Goal: Information Seeking & Learning: Learn about a topic

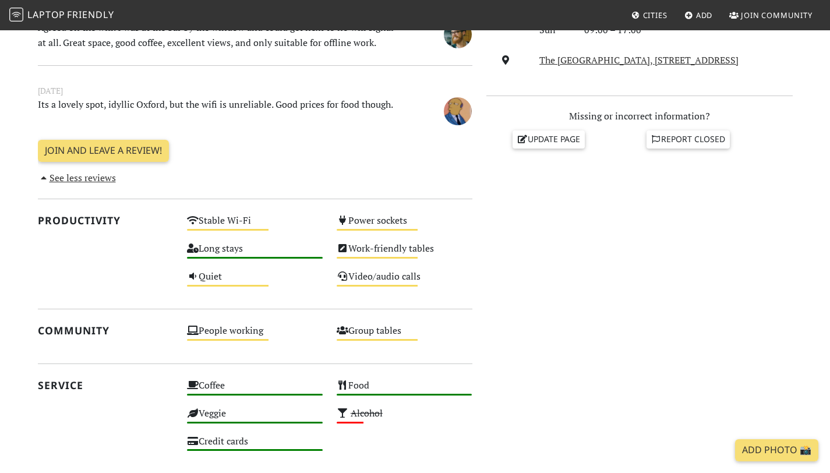
scroll to position [26, 0]
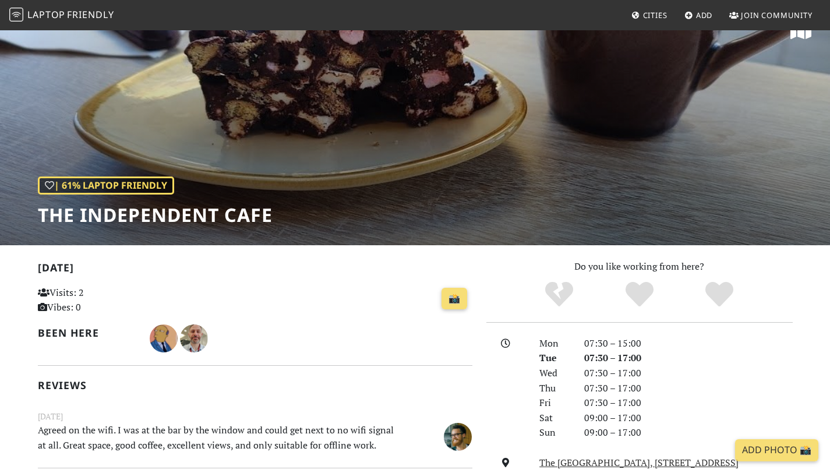
click at [62, 20] on span "Laptop" at bounding box center [46, 14] width 38 height 13
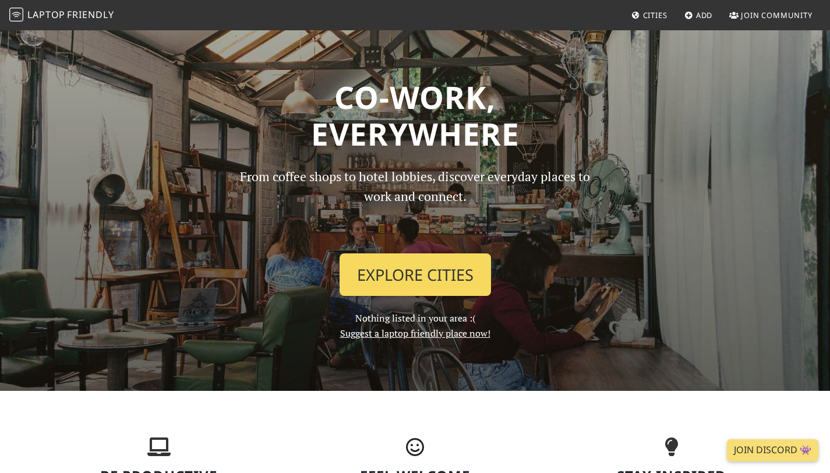
click at [400, 281] on link "Explore Cities" at bounding box center [414, 274] width 151 height 43
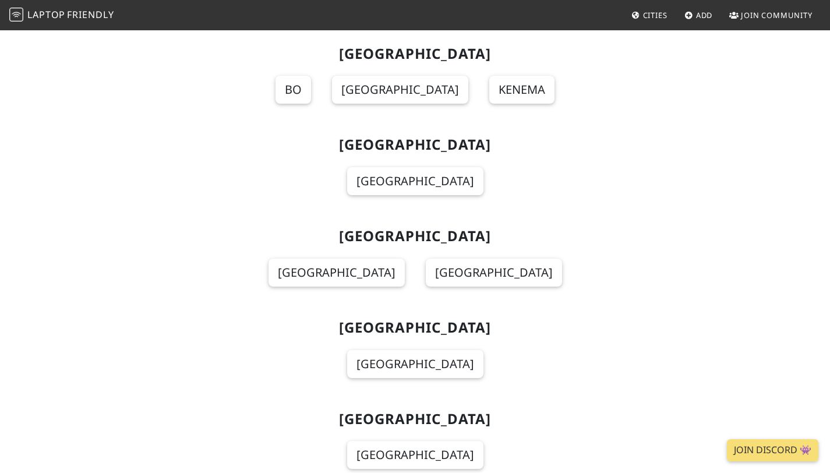
scroll to position [11617, 0]
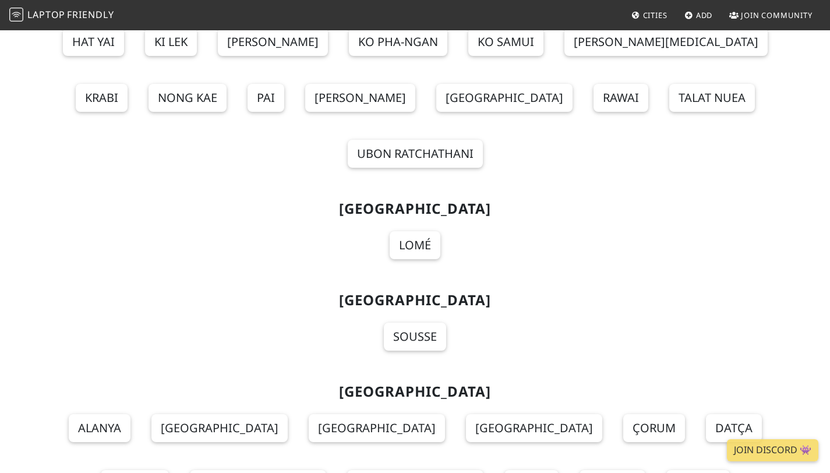
scroll to position [13150, 0]
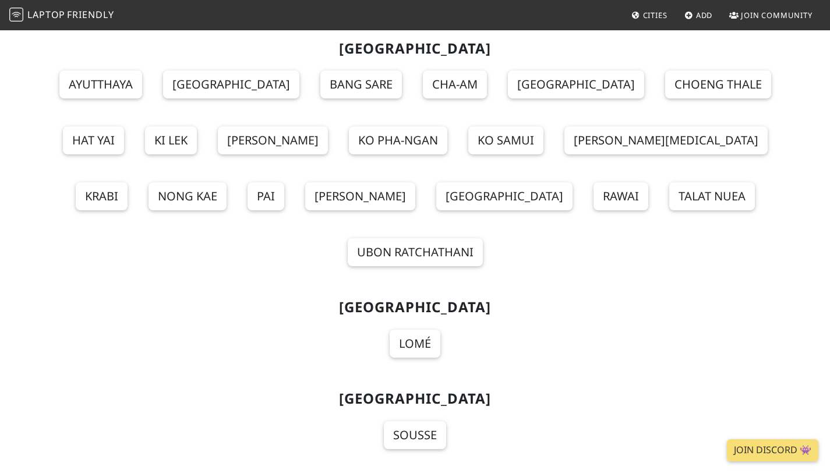
scroll to position [13046, 0]
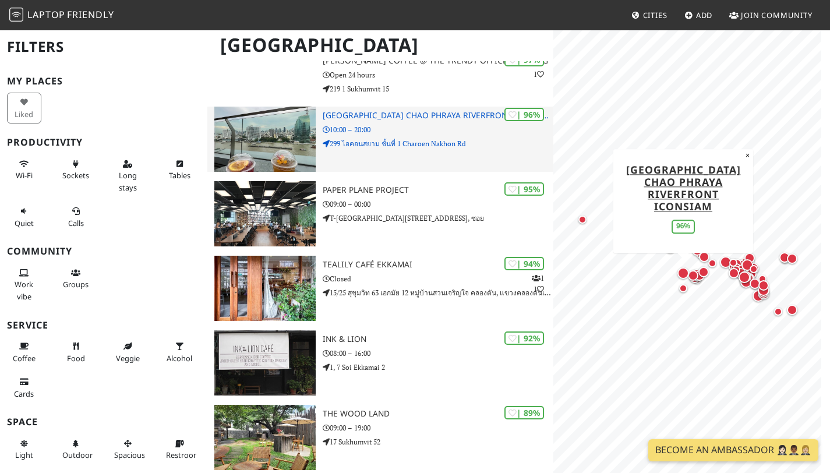
scroll to position [596, 0]
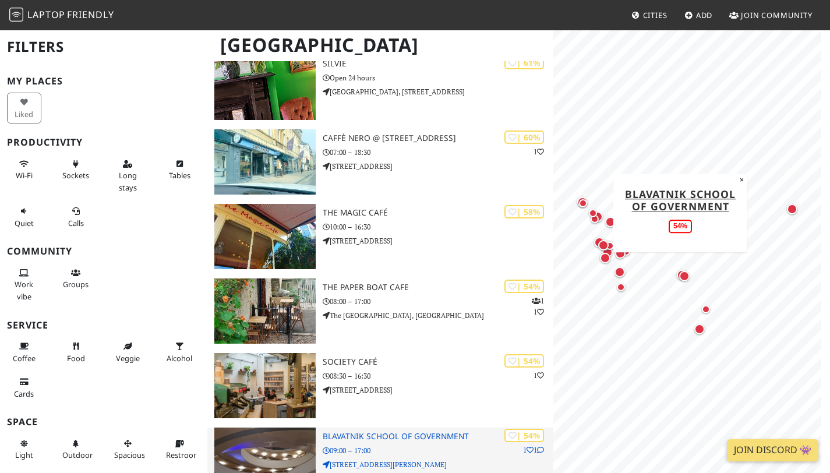
scroll to position [734, 0]
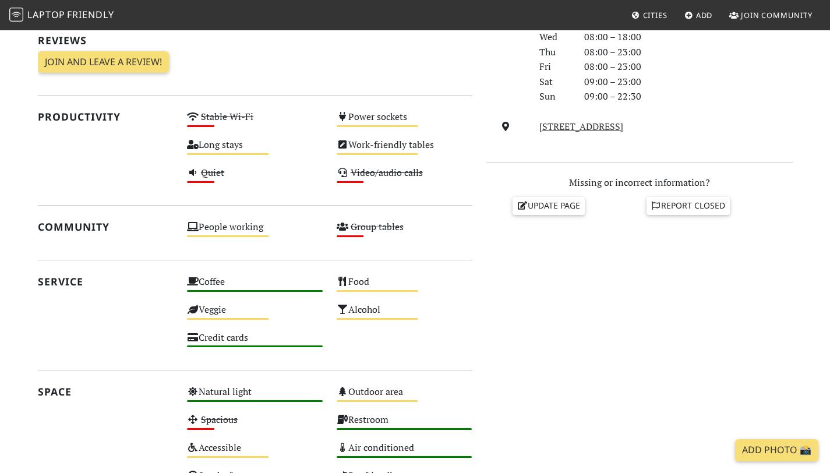
scroll to position [396, 0]
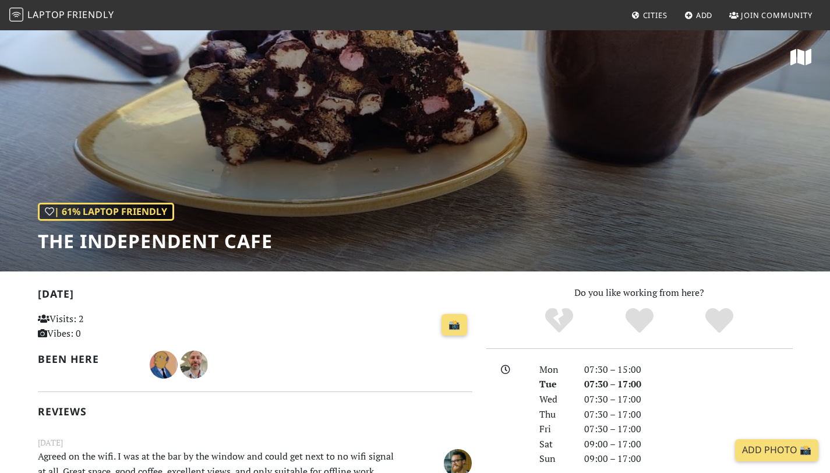
scroll to position [26, 0]
